Goal: Find specific page/section: Find specific page/section

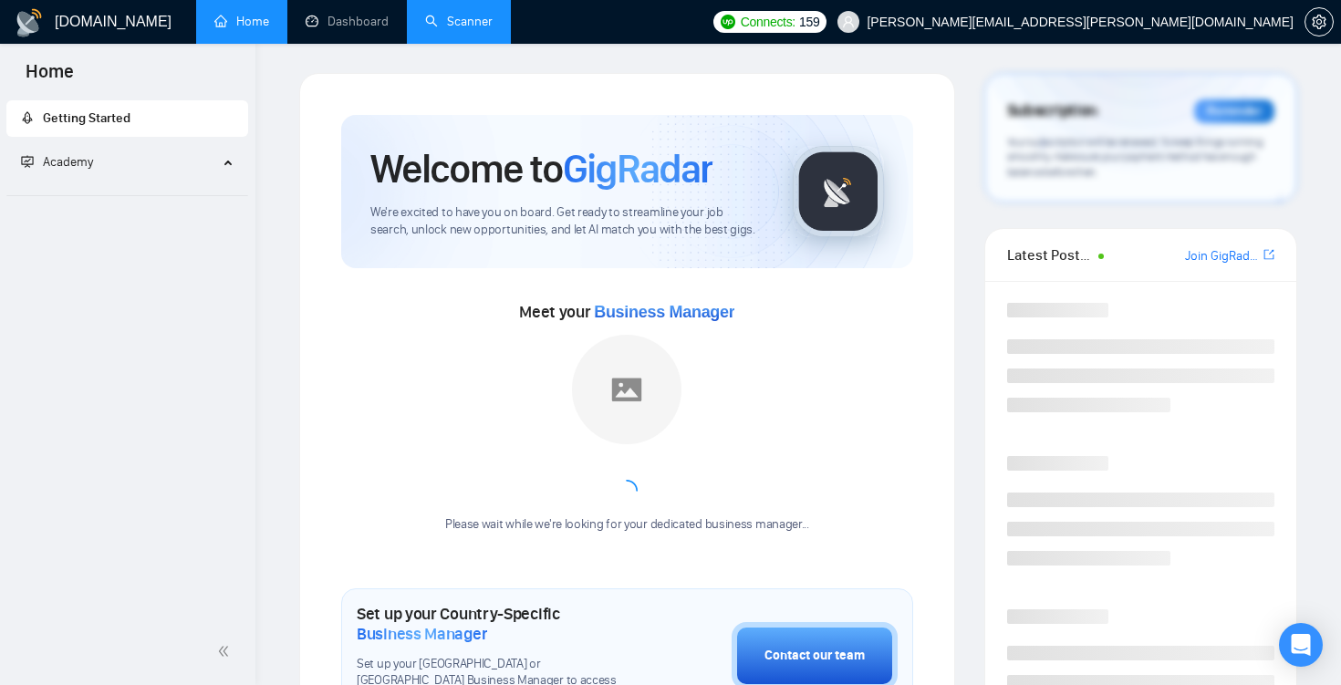
click at [461, 23] on link "Scanner" at bounding box center [458, 22] width 67 height 16
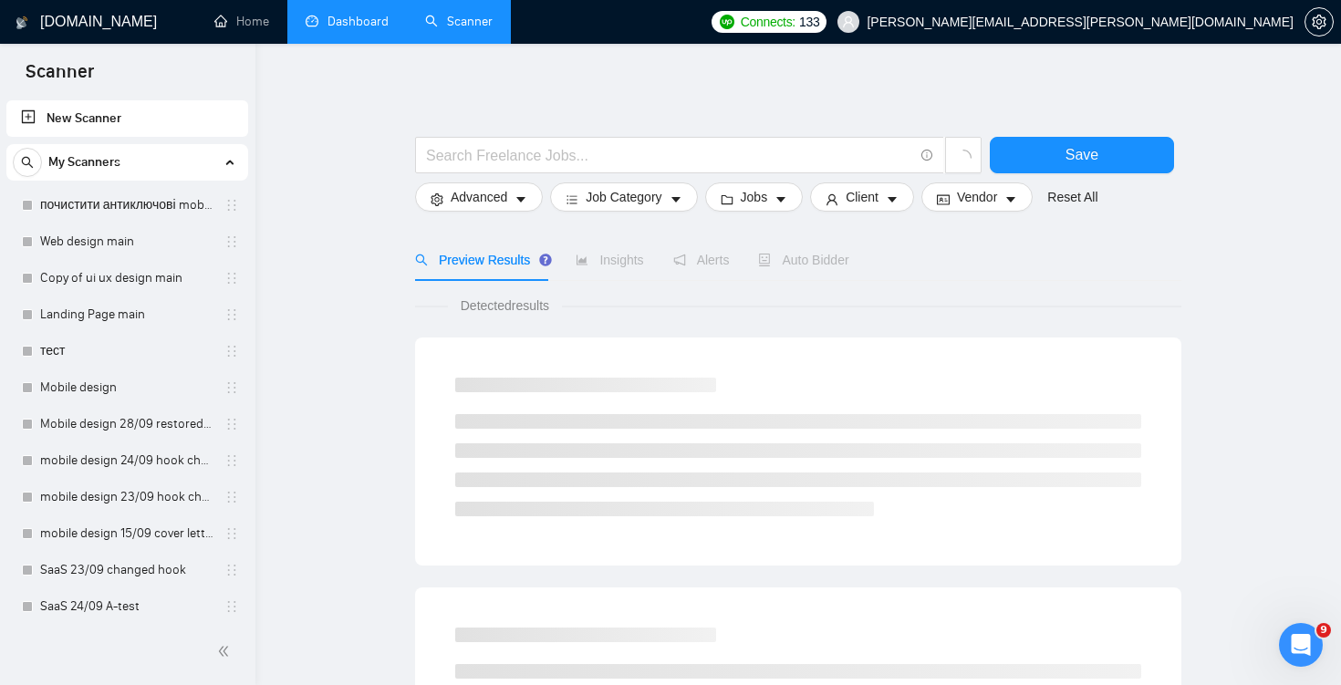
click at [347, 22] on link "Dashboard" at bounding box center [347, 22] width 83 height 16
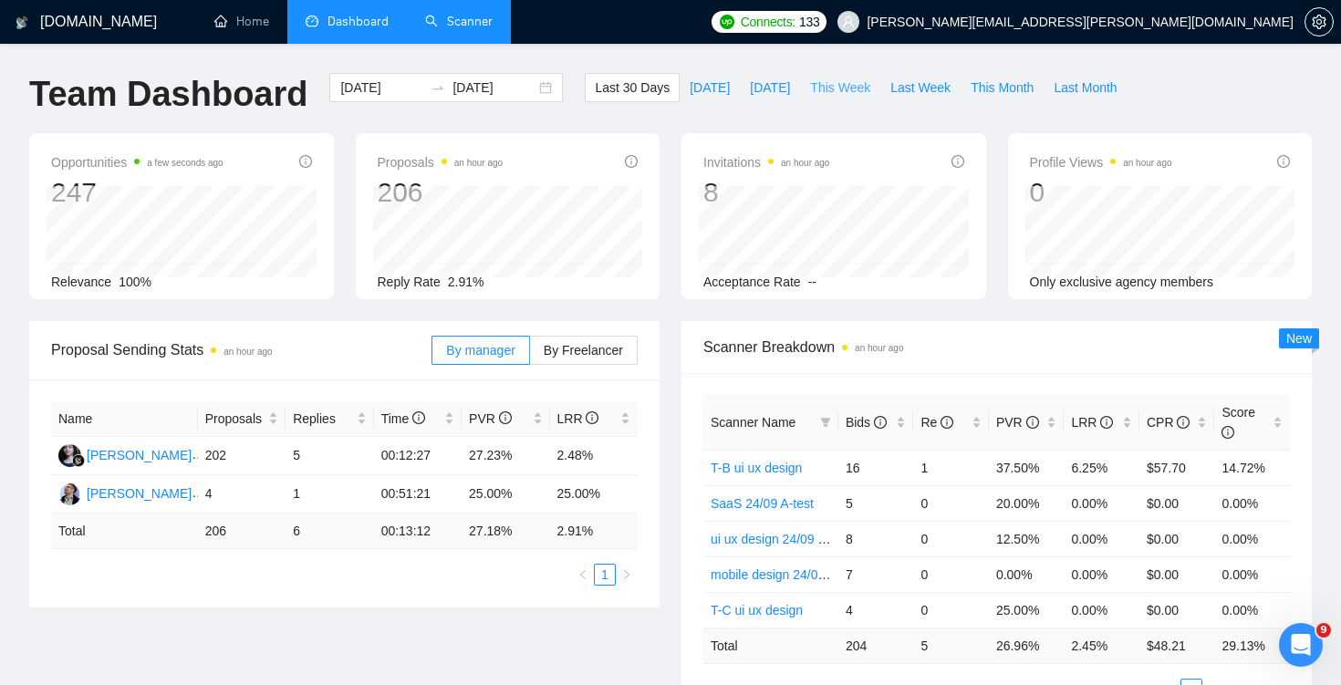
click at [851, 88] on span "This Week" at bounding box center [840, 88] width 60 height 20
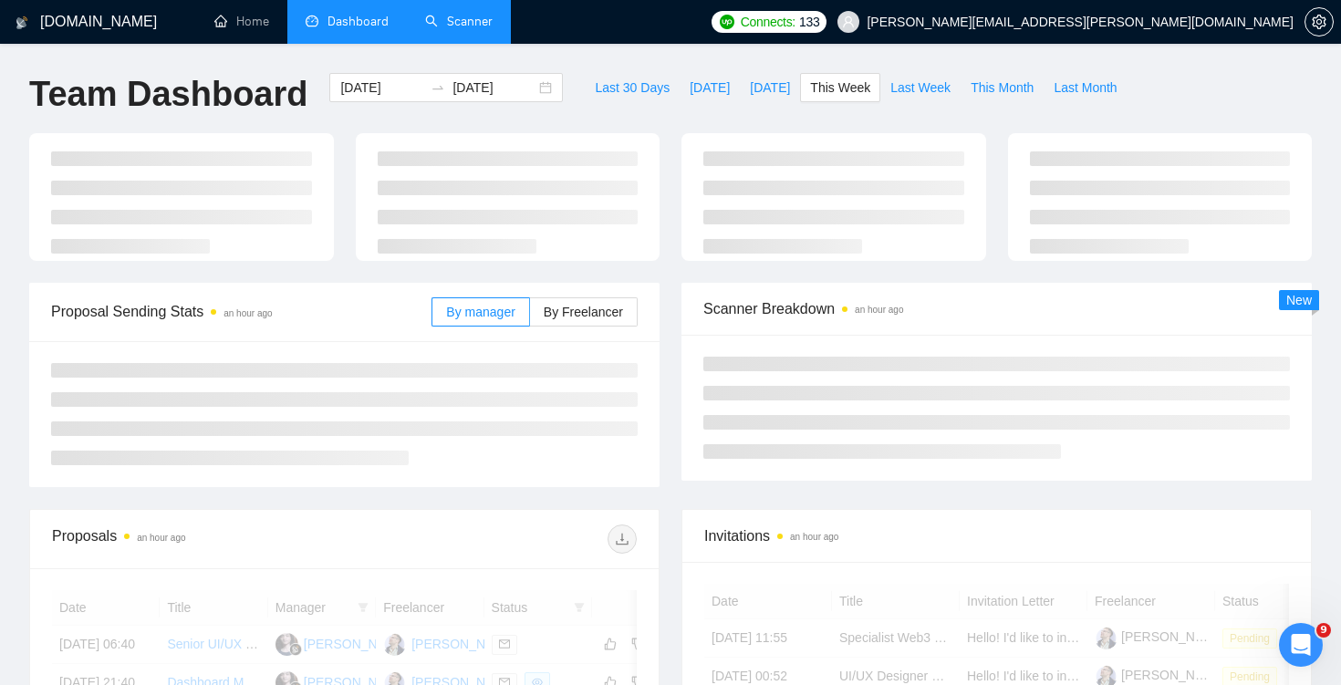
type input "[DATE]"
